Goal: Task Accomplishment & Management: Complete application form

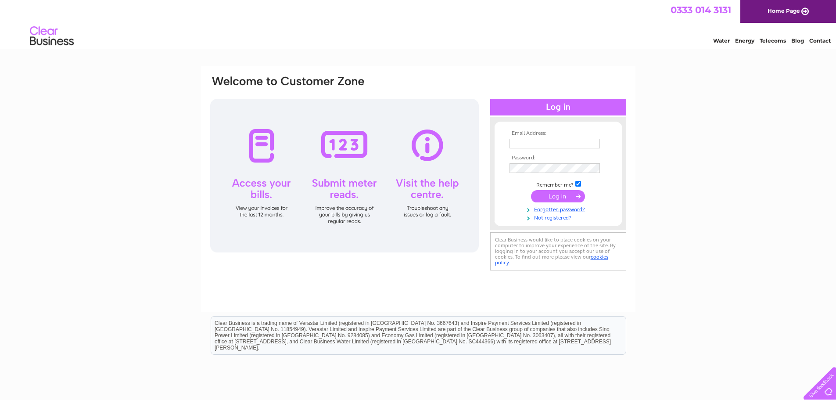
click at [545, 219] on link "Not registered?" at bounding box center [559, 217] width 100 height 8
click at [422, 147] on div at bounding box center [344, 176] width 269 height 154
click at [417, 147] on div at bounding box center [344, 176] width 269 height 154
click at [515, 140] on input "text" at bounding box center [554, 144] width 91 height 11
click at [525, 143] on input "text" at bounding box center [554, 144] width 91 height 11
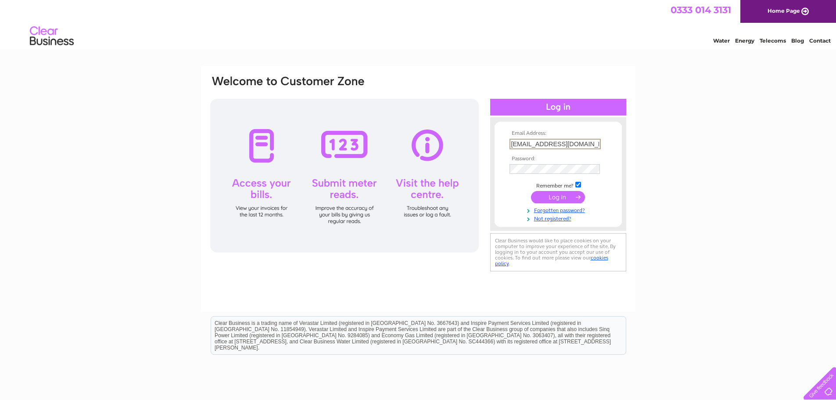
type input "accessforallscio@gmail.com"
click at [561, 210] on link "Forgotten password?" at bounding box center [559, 209] width 100 height 8
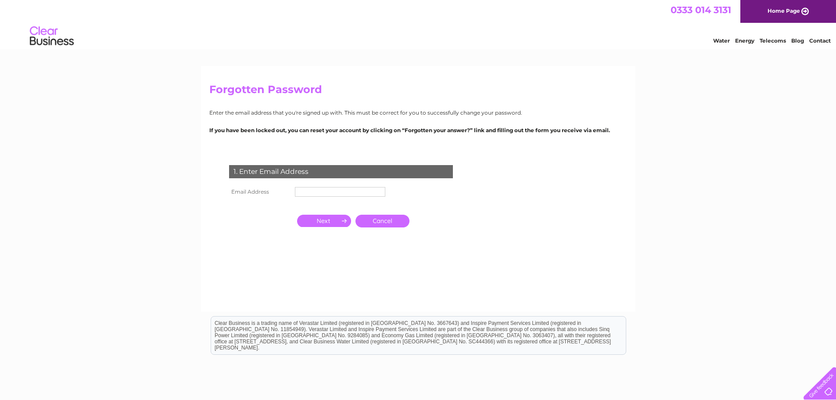
click at [301, 190] on input "text" at bounding box center [340, 192] width 90 height 10
type input "accessforallscio@gmail.com"
click at [321, 217] on input "button" at bounding box center [324, 221] width 54 height 12
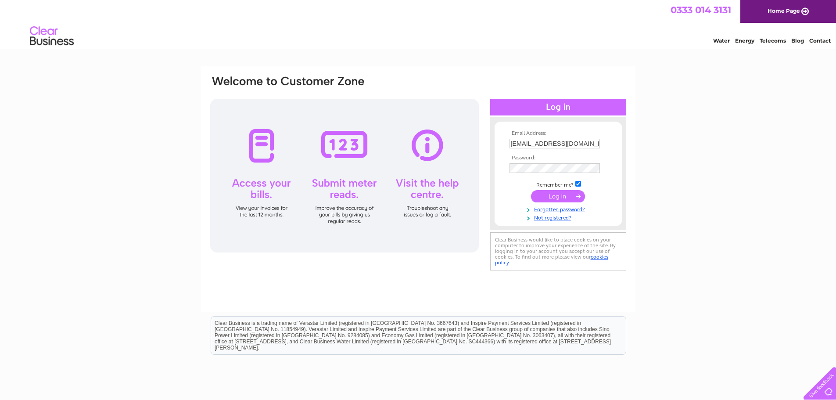
click at [724, 42] on link "Water" at bounding box center [721, 40] width 17 height 7
click at [514, 142] on input "text" at bounding box center [554, 144] width 91 height 11
click at [556, 219] on link "Not registered?" at bounding box center [559, 218] width 100 height 8
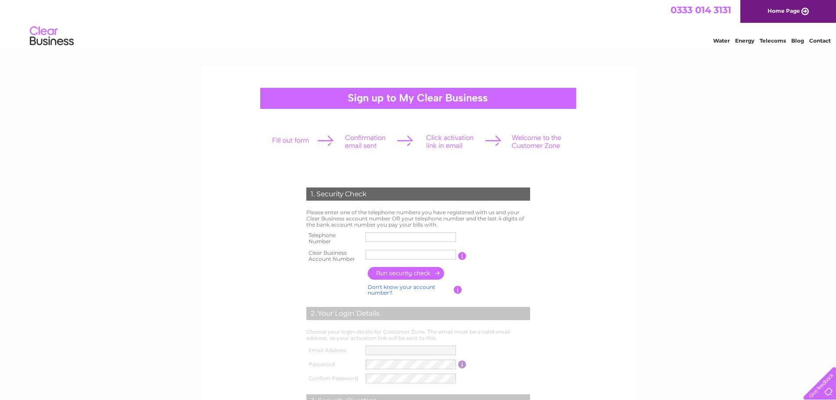
click at [376, 237] on input "text" at bounding box center [411, 237] width 90 height 10
click at [717, 39] on link "Water" at bounding box center [721, 40] width 17 height 7
click at [721, 44] on div "Water Energy Telecoms Blog Contact" at bounding box center [418, 37] width 836 height 29
